Goal: Task Accomplishment & Management: Use online tool/utility

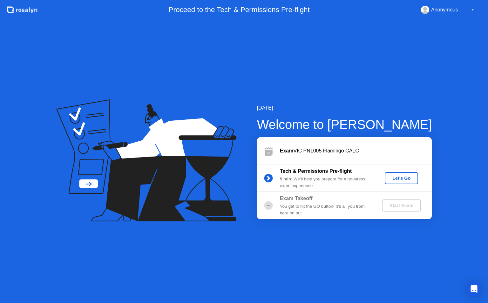
click at [401, 183] on button "Let's Go" at bounding box center [401, 178] width 33 height 12
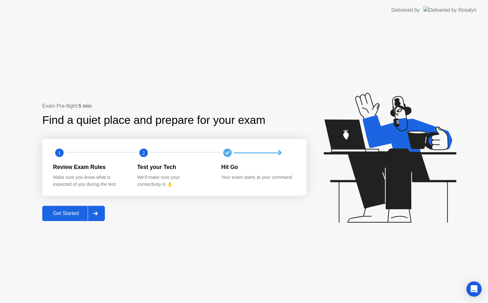
click at [65, 216] on div "Get Started" at bounding box center [66, 214] width 44 height 6
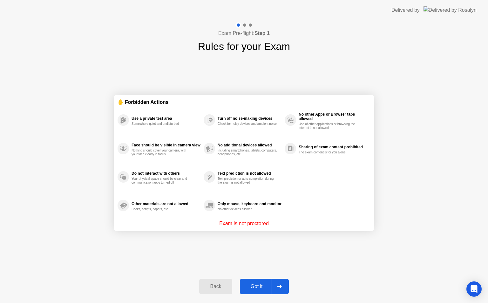
click at [249, 285] on div "Got it" at bounding box center [257, 287] width 30 height 6
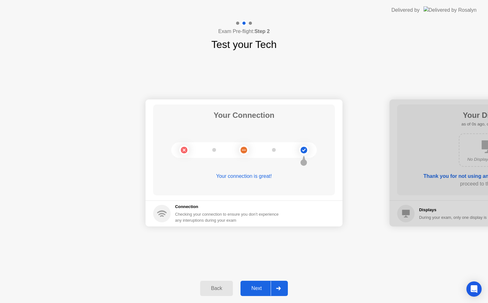
click at [260, 284] on button "Next" at bounding box center [264, 288] width 47 height 15
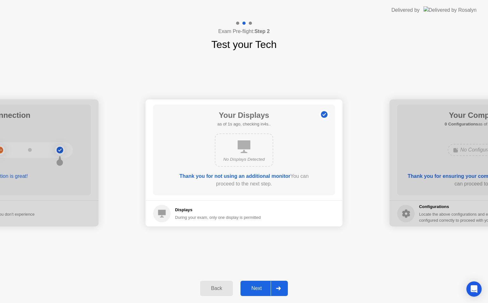
click at [260, 284] on button "Next" at bounding box center [264, 288] width 47 height 15
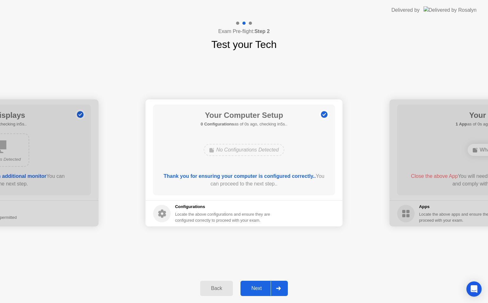
click at [260, 284] on button "Next" at bounding box center [264, 288] width 47 height 15
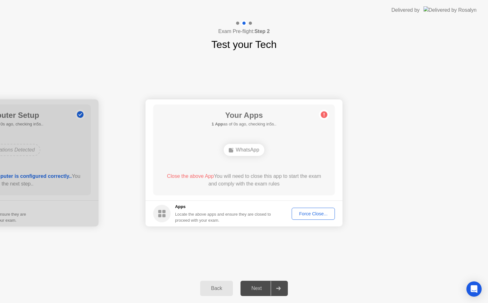
click at [307, 212] on div "Force Close..." at bounding box center [313, 213] width 39 height 5
click at [401, 237] on div "Your Connection Your connection is great! Connection Checking your connection t…" at bounding box center [244, 163] width 488 height 222
click at [312, 215] on div "Force Close..." at bounding box center [313, 213] width 39 height 5
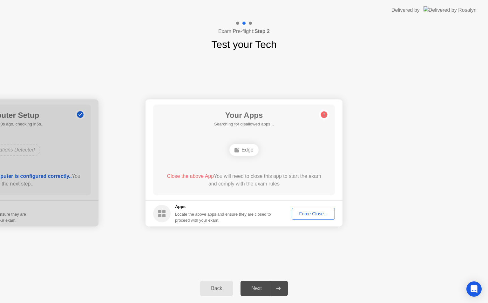
click at [388, 235] on div "Your Connection Your connection is great! Connection Checking your connection t…" at bounding box center [244, 163] width 488 height 222
click at [164, 210] on circle at bounding box center [161, 213] width 17 height 17
click at [272, 211] on div "Apps Locate the above apps and ensure they are closed to proceed with your exam." at bounding box center [223, 214] width 96 height 20
click at [314, 215] on div "Force Close..." at bounding box center [313, 213] width 39 height 5
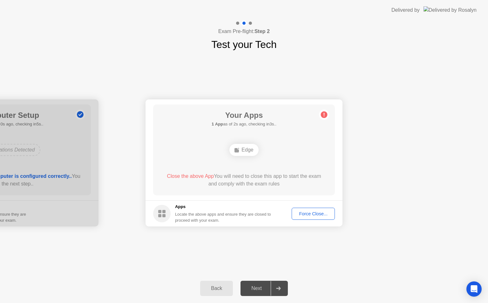
click at [246, 154] on div "Edge" at bounding box center [244, 150] width 29 height 12
click at [188, 176] on span "Close the above App" at bounding box center [190, 176] width 47 height 5
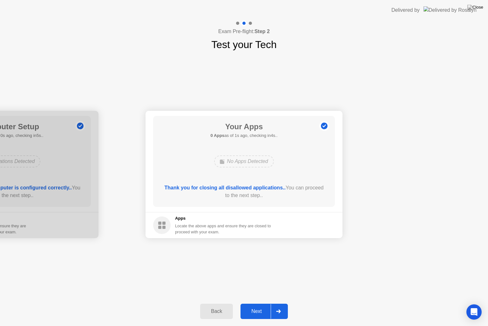
click at [260, 303] on button "Next" at bounding box center [264, 310] width 47 height 15
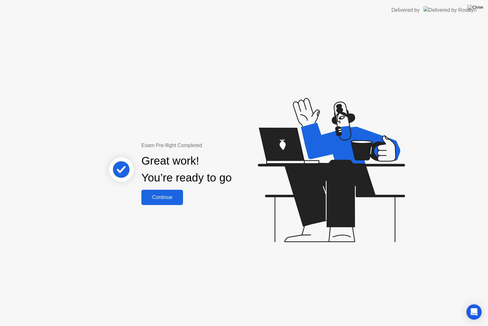
click at [159, 197] on div "Continue" at bounding box center [162, 197] width 38 height 6
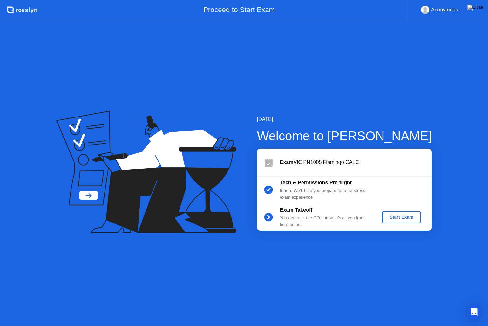
click at [396, 222] on button "Start Exam" at bounding box center [401, 217] width 39 height 12
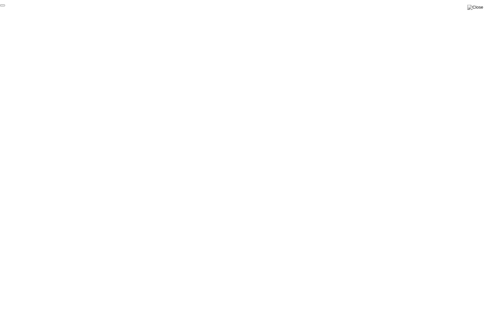
click at [5, 6] on button "End Proctoring Session" at bounding box center [2, 5] width 5 height 2
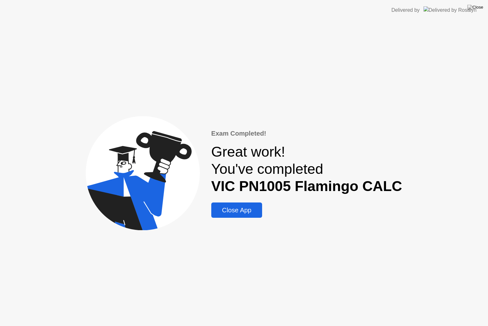
click at [230, 214] on div "Close App" at bounding box center [236, 209] width 47 height 7
